Goal: Entertainment & Leisure: Consume media (video, audio)

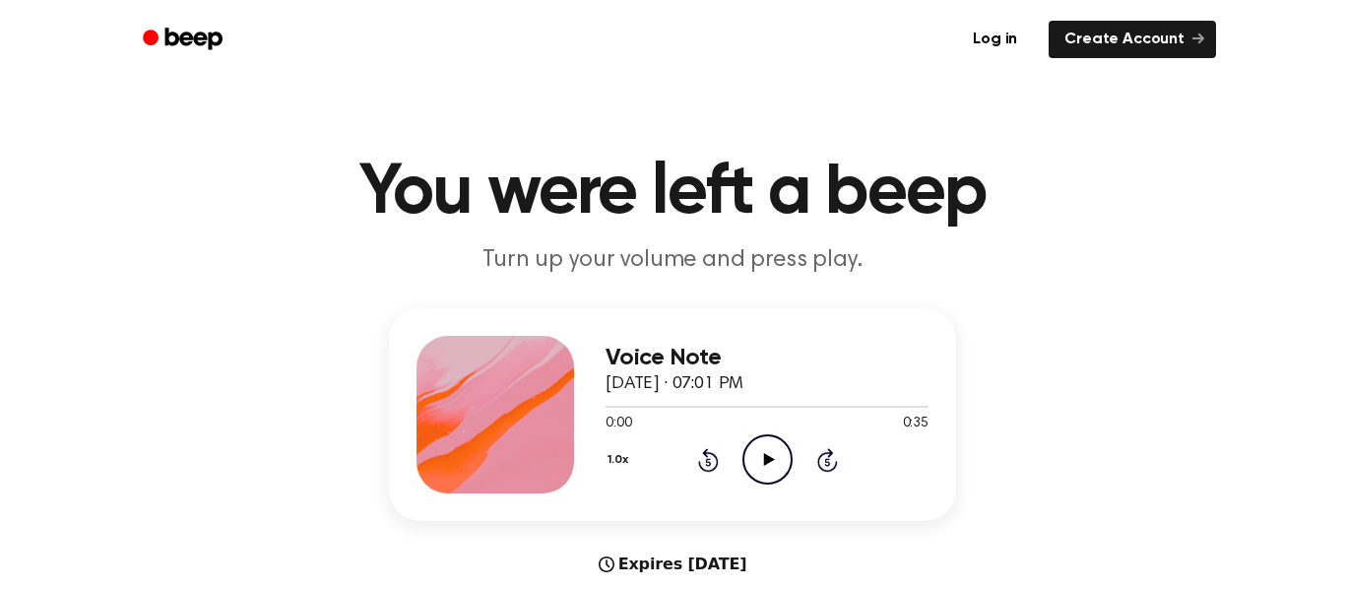
click at [791, 458] on circle at bounding box center [767, 459] width 48 height 48
click at [780, 470] on icon "Play Audio" at bounding box center [767, 459] width 50 height 50
click at [780, 470] on icon "Pause Audio" at bounding box center [767, 459] width 50 height 50
click at [768, 461] on icon at bounding box center [768, 459] width 11 height 13
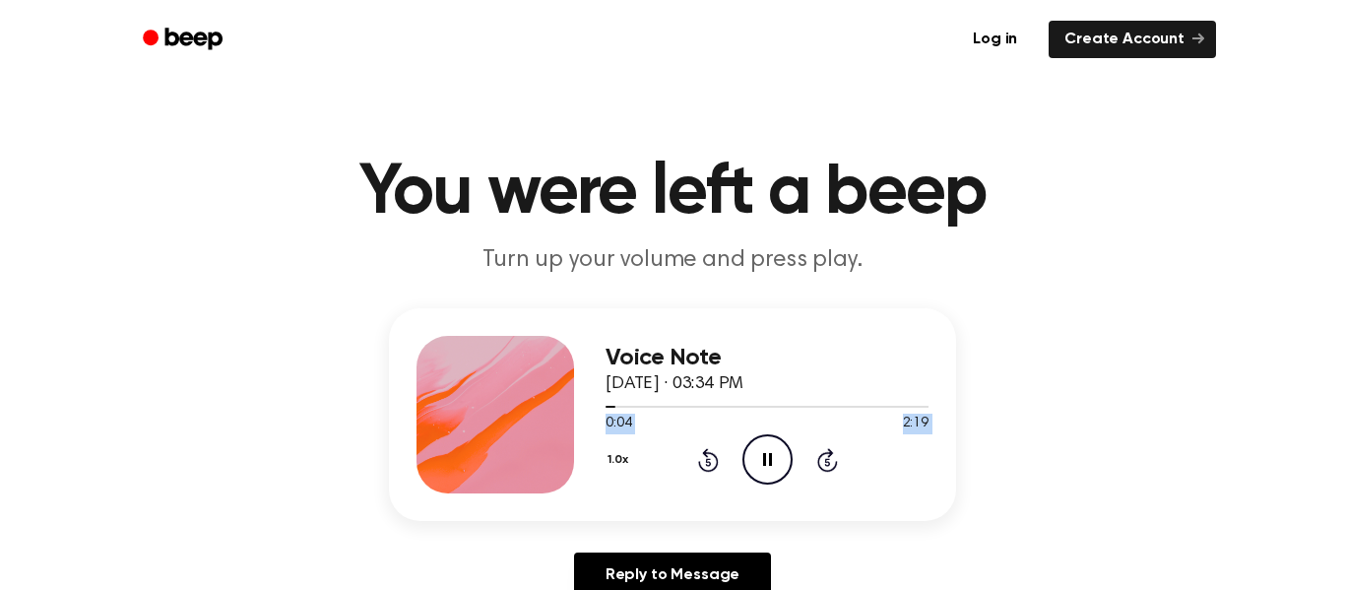
drag, startPoint x: 768, startPoint y: 461, endPoint x: 811, endPoint y: 400, distance: 74.9
click at [811, 400] on div "Voice Note [DATE] · 03:34 PM 0:04 2:19 Your browser does not support the [objec…" at bounding box center [767, 415] width 323 height 158
click at [963, 343] on div "Voice Note [DATE] · 03:34 PM 0:04 2:19 Your browser does not support the [objec…" at bounding box center [673, 460] width 1298 height 305
click at [771, 440] on icon "Pause Audio" at bounding box center [767, 459] width 50 height 50
